Goal: Task Accomplishment & Management: Use online tool/utility

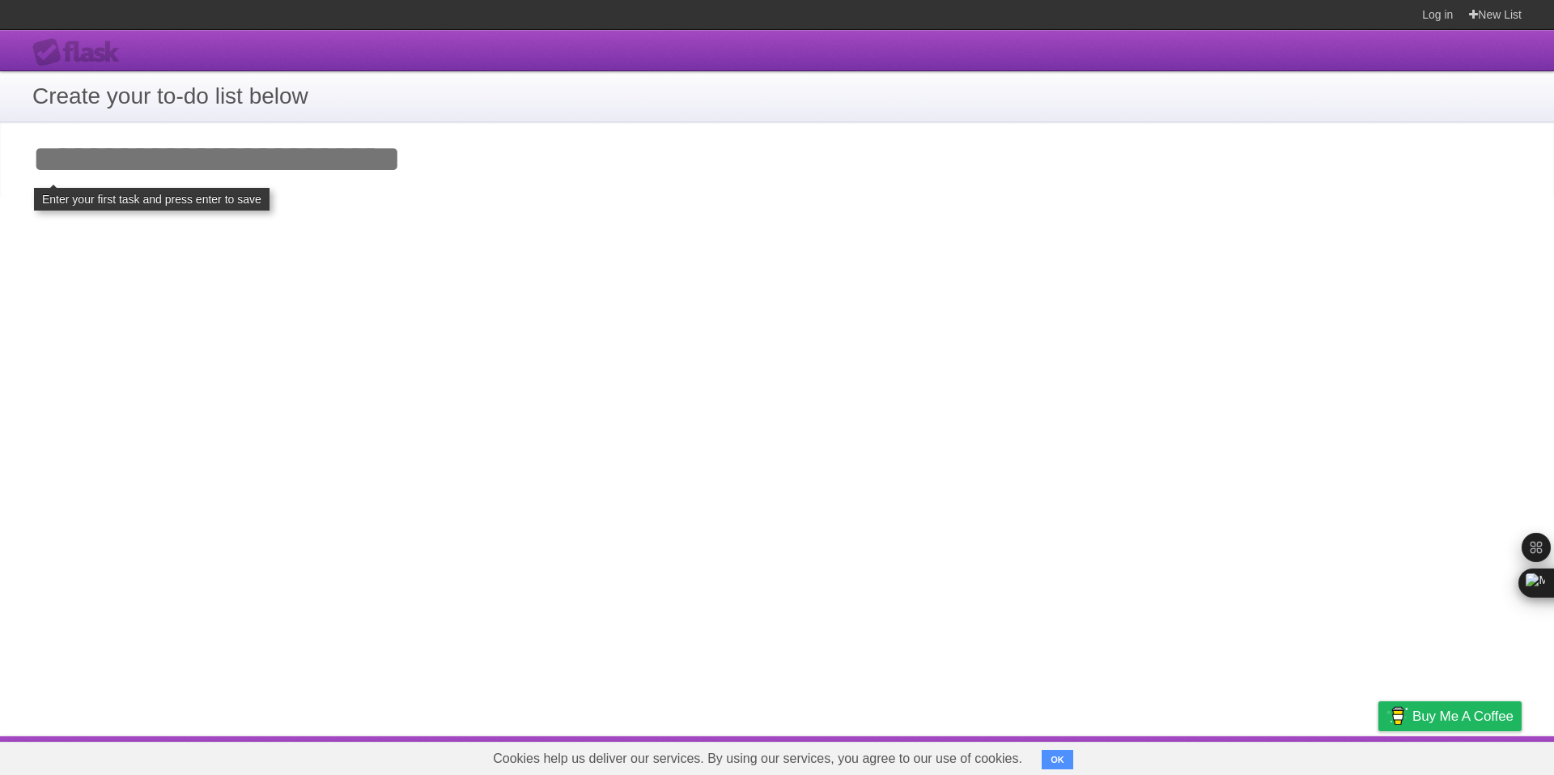
click at [206, 137] on input "Add your first task" at bounding box center [777, 159] width 1554 height 74
click at [221, 145] on input "Add your first task" at bounding box center [777, 159] width 1554 height 74
click at [189, 129] on input "Add your first task" at bounding box center [777, 159] width 1554 height 74
click at [137, 160] on input "Add your first task" at bounding box center [777, 159] width 1554 height 74
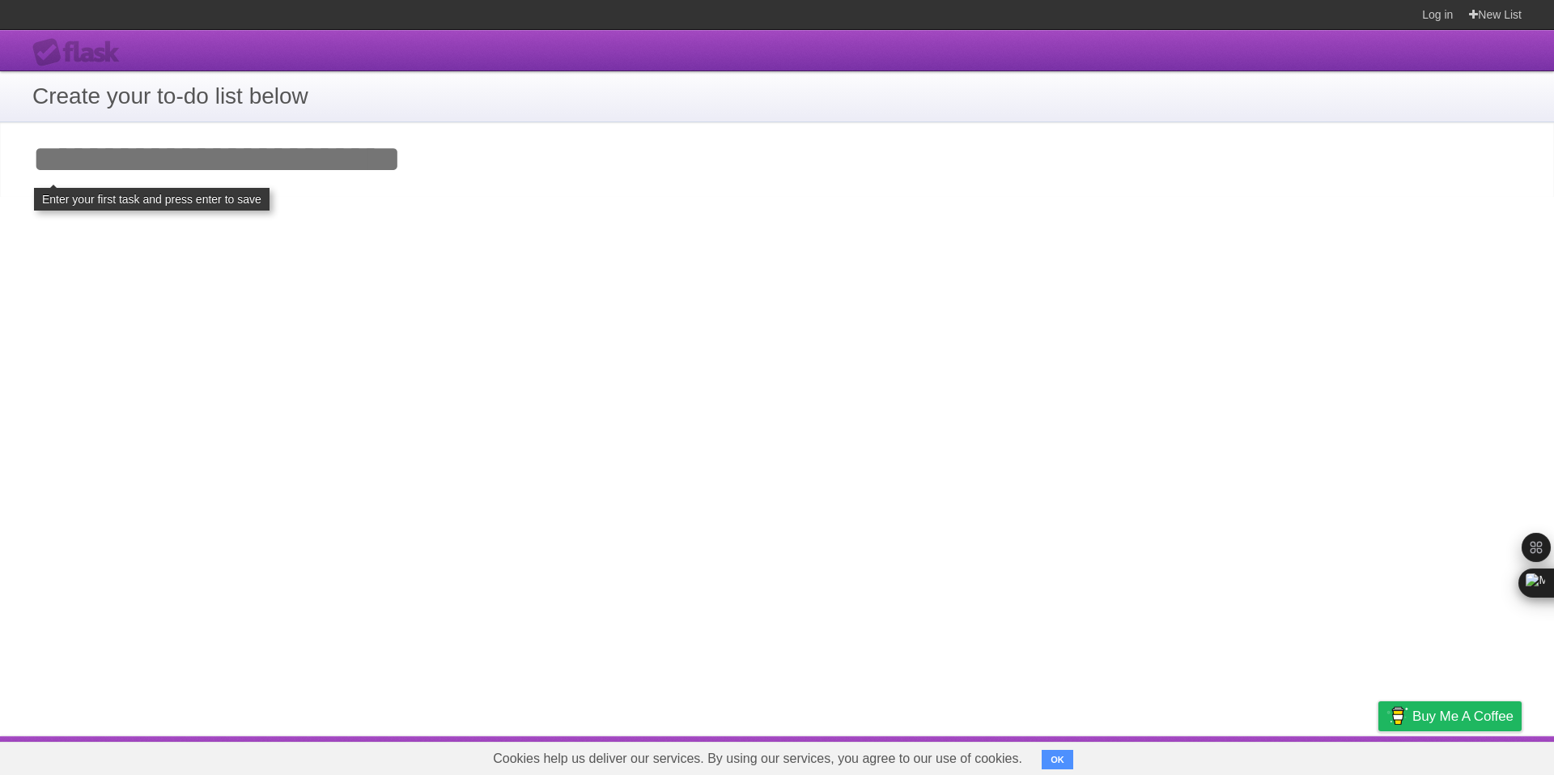
click at [137, 160] on input "Add your first task" at bounding box center [777, 159] width 1554 height 74
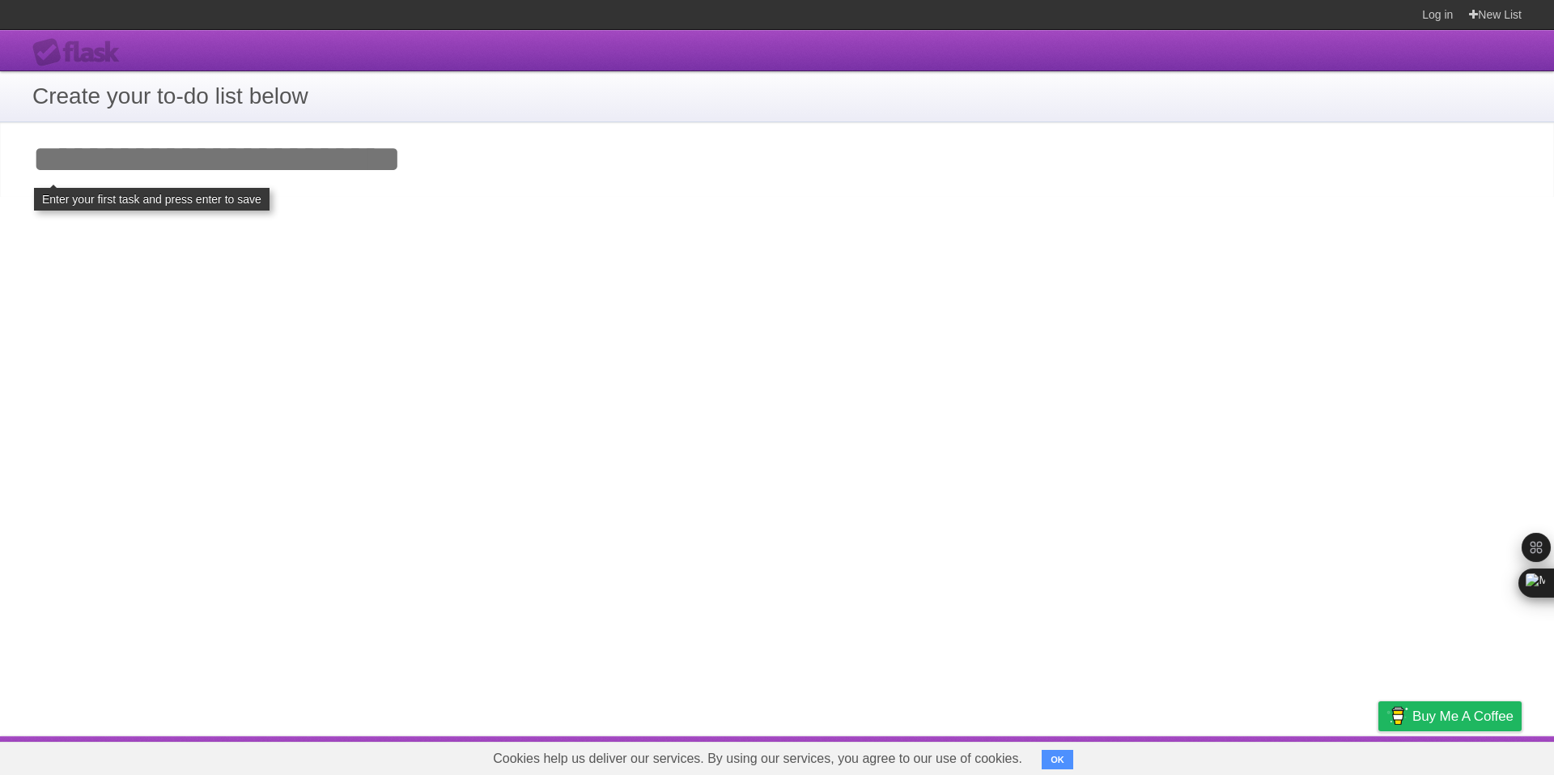
click at [137, 160] on input "Add your first task" at bounding box center [777, 159] width 1554 height 74
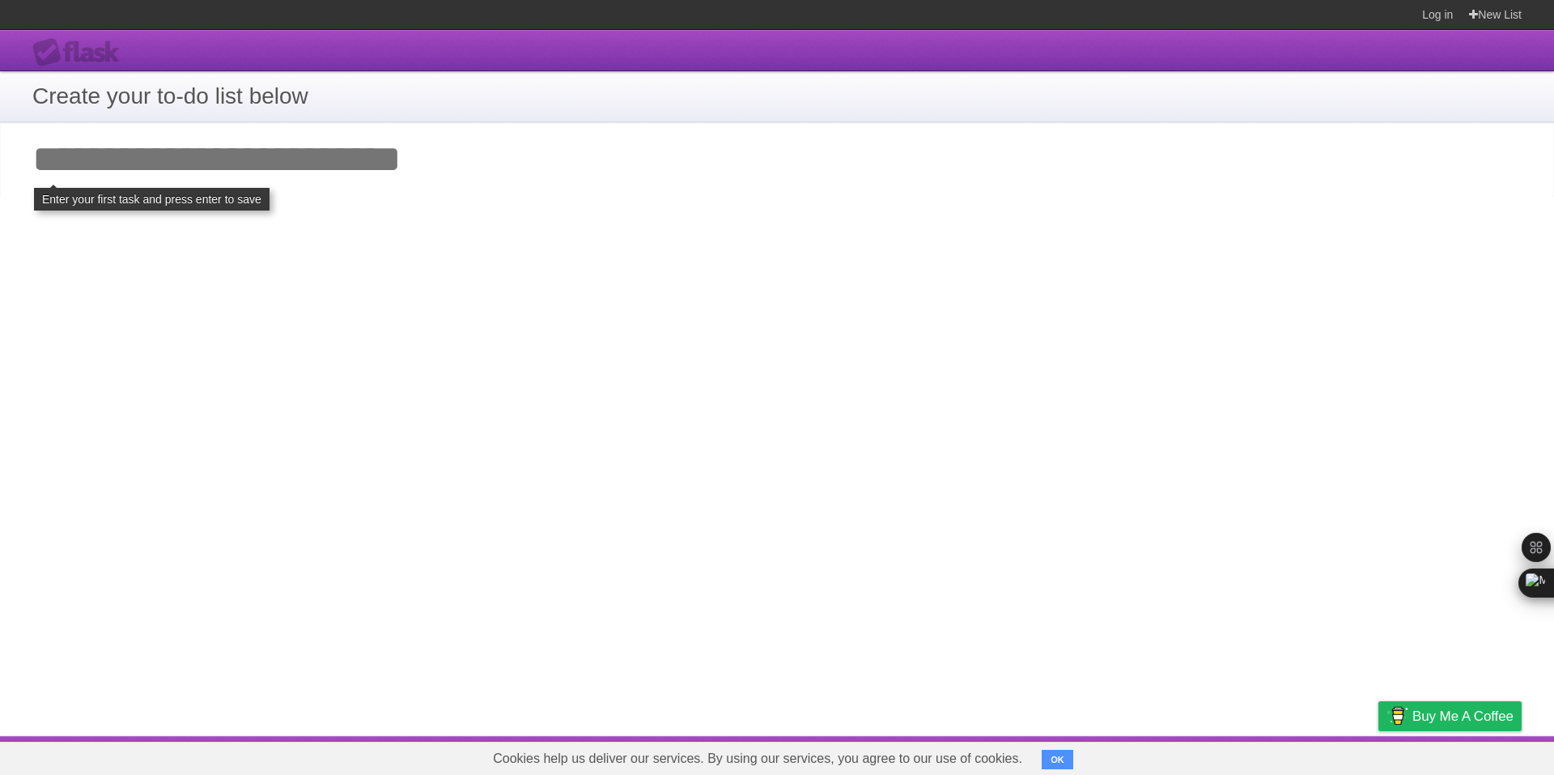
click at [137, 160] on input "Add your first task" at bounding box center [777, 159] width 1554 height 74
type input "*"
type input "**********"
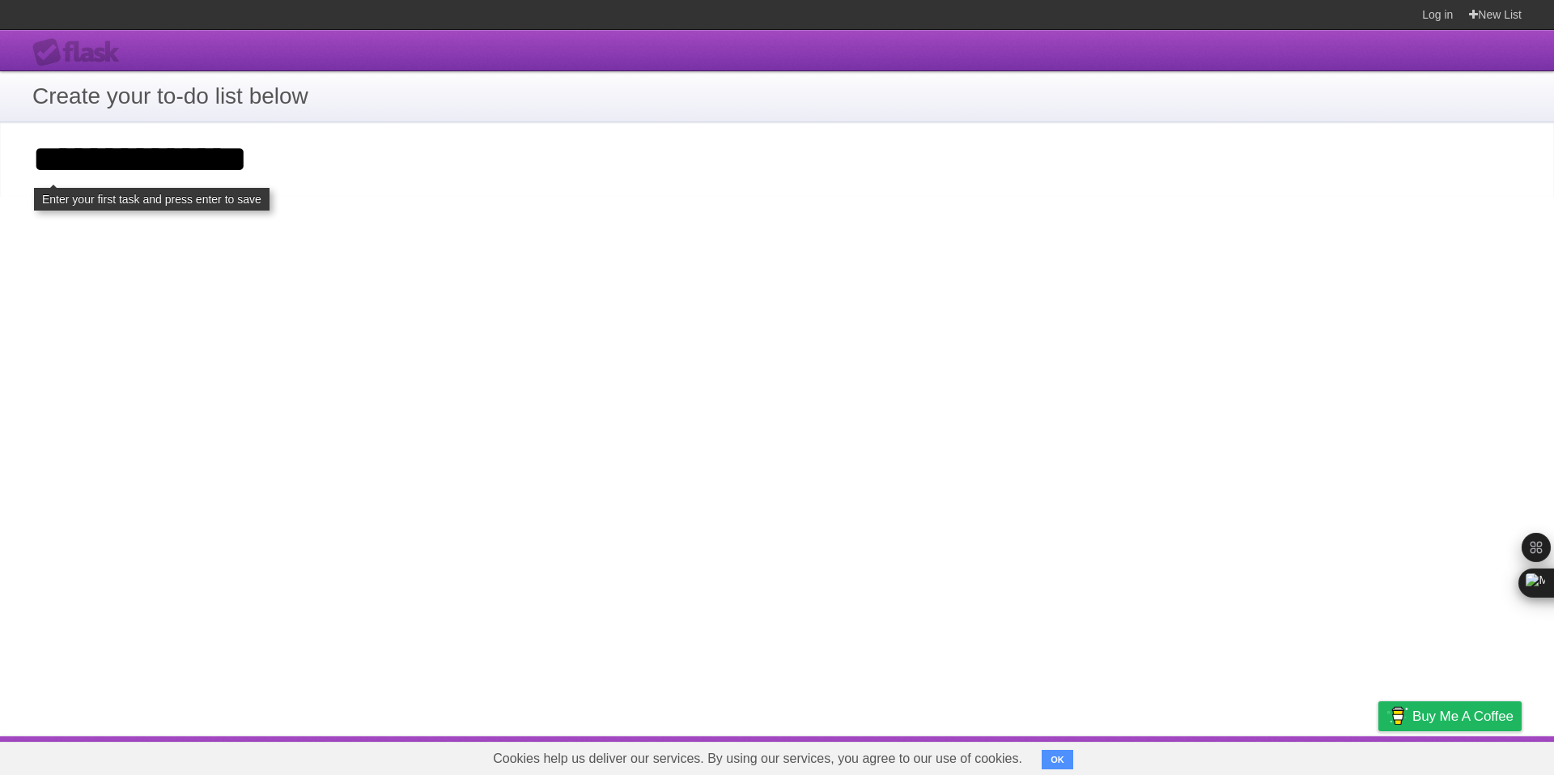
click input "**********" at bounding box center [0, 0] width 0 height 0
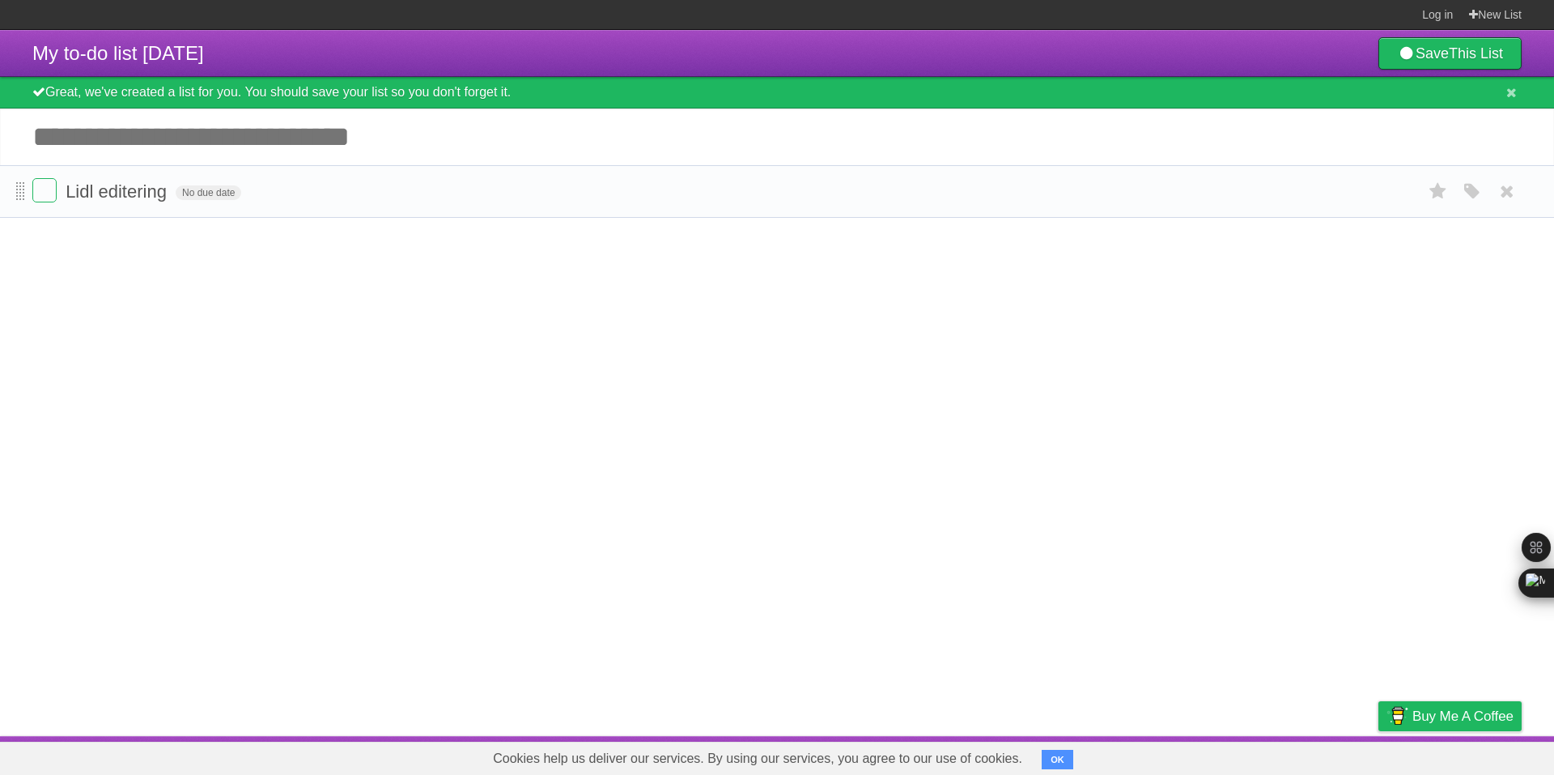
click at [21, 197] on span at bounding box center [20, 191] width 9 height 19
drag, startPoint x: 21, startPoint y: 197, endPoint x: 416, endPoint y: 173, distance: 395.7
click at [410, 171] on li "Lidl editering No due date White Red Blue Green Purple Orange" at bounding box center [777, 191] width 1554 height 53
